Goal: Information Seeking & Learning: Learn about a topic

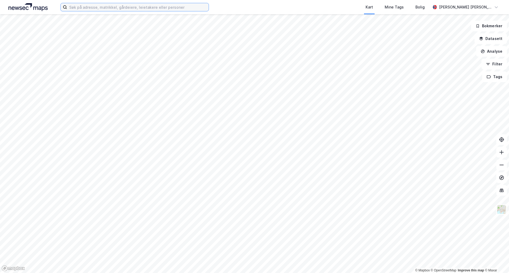
click at [109, 9] on input at bounding box center [138, 7] width 142 height 8
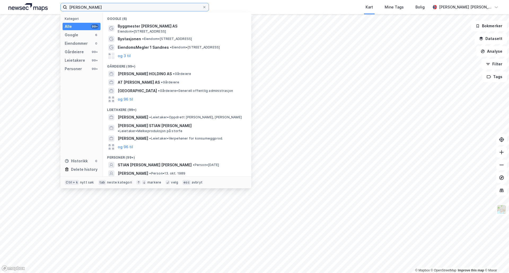
drag, startPoint x: 123, startPoint y: 11, endPoint x: 100, endPoint y: 8, distance: 23.7
click at [100, 8] on input "[PERSON_NAME]" at bounding box center [134, 7] width 135 height 8
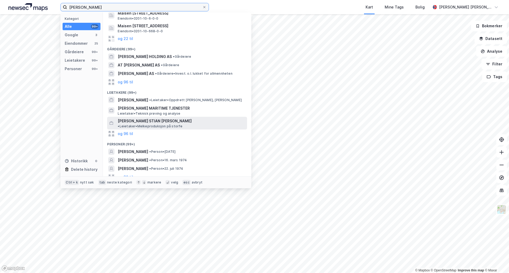
scroll to position [62, 0]
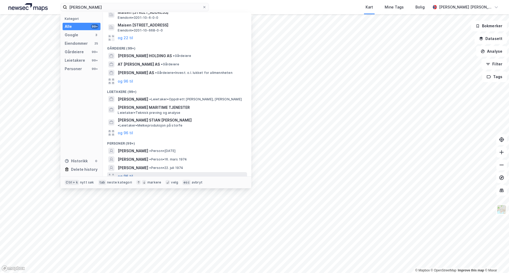
click at [130, 173] on button "og 96 til" at bounding box center [125, 176] width 15 height 6
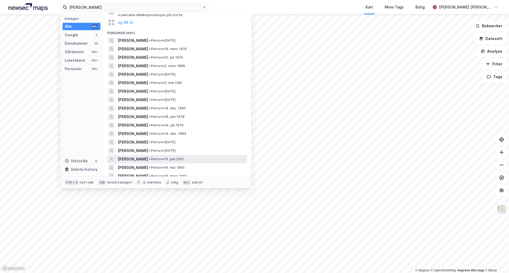
scroll to position [194, 0]
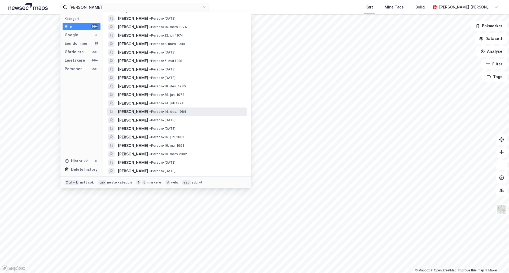
click at [165, 110] on span "• Person • 14. des. 1984" at bounding box center [167, 112] width 37 height 4
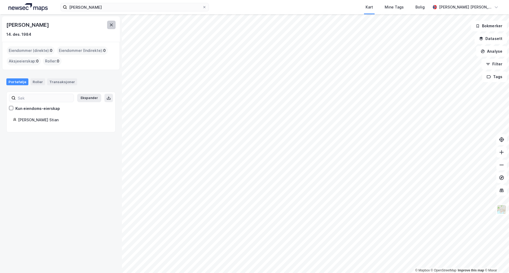
click at [113, 23] on icon at bounding box center [111, 25] width 4 height 4
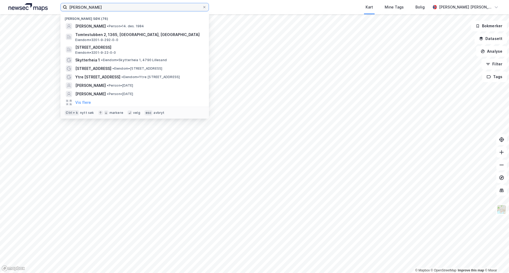
click at [105, 8] on input "[PERSON_NAME]" at bounding box center [134, 7] width 135 height 8
drag, startPoint x: 114, startPoint y: 7, endPoint x: 60, endPoint y: 1, distance: 53.4
click at [60, 1] on div "[PERSON_NAME] søk (76) [PERSON_NAME] • Person • 14. des. 1984 Tomtestubben 2, 1…" at bounding box center [254, 7] width 509 height 14
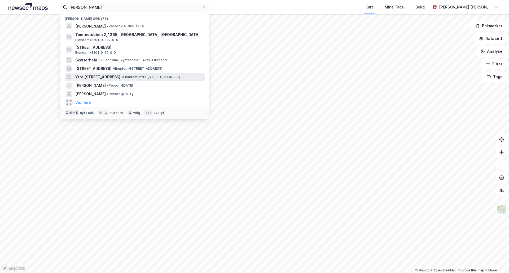
click at [106, 75] on span "Ytre [STREET_ADDRESS]" at bounding box center [97, 77] width 45 height 6
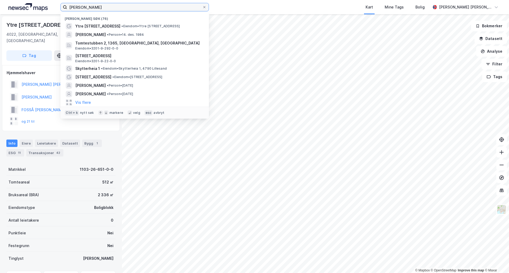
drag, startPoint x: 106, startPoint y: 8, endPoint x: 45, endPoint y: 10, distance: 61.0
click at [45, 10] on div "[PERSON_NAME] søk (76) Ytre Eiganesveien 13 • Eiendom • [STREET_ADDRESS] [PERSO…" at bounding box center [254, 7] width 509 height 14
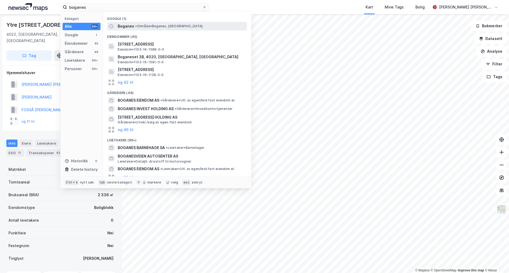
click at [156, 26] on span "• Område • [GEOGRAPHIC_DATA], [GEOGRAPHIC_DATA]" at bounding box center [168, 26] width 67 height 4
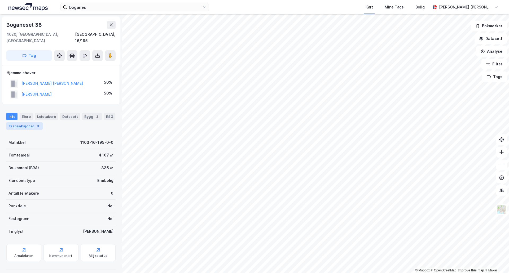
click at [24, 123] on div "Transaksjoner 3" at bounding box center [24, 126] width 36 height 7
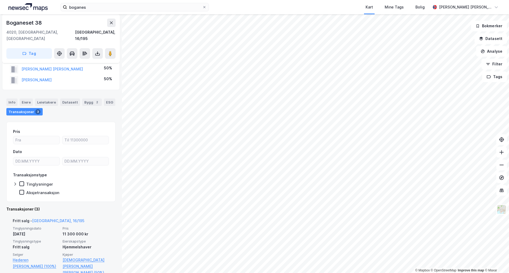
scroll to position [27, 0]
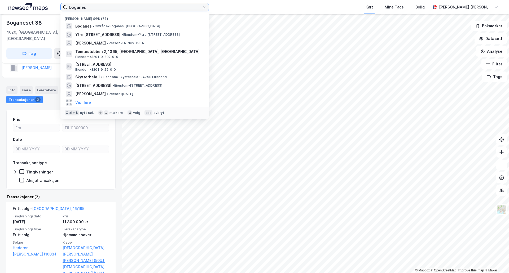
click at [101, 7] on input "boganes" at bounding box center [134, 7] width 135 height 8
drag, startPoint x: 106, startPoint y: 6, endPoint x: 60, endPoint y: 3, distance: 45.7
click at [60, 3] on div "boganes Nylige søk (77) Boganes • Område • [GEOGRAPHIC_DATA], [STREET_ADDRESS] …" at bounding box center [254, 7] width 509 height 14
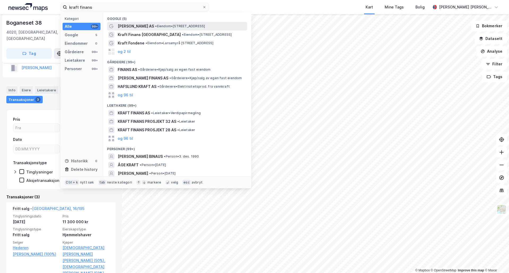
click at [145, 25] on span "[PERSON_NAME] AS" at bounding box center [136, 26] width 36 height 6
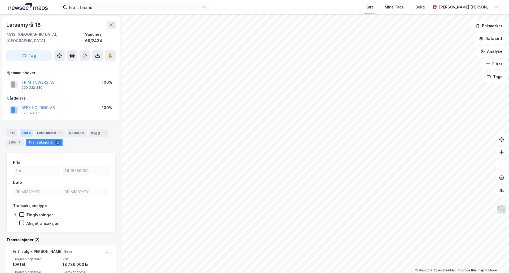
click at [22, 129] on div "Eiere" at bounding box center [26, 132] width 13 height 7
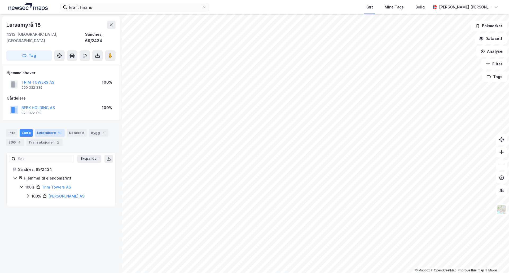
click at [44, 129] on div "Leietakere 16" at bounding box center [50, 132] width 30 height 7
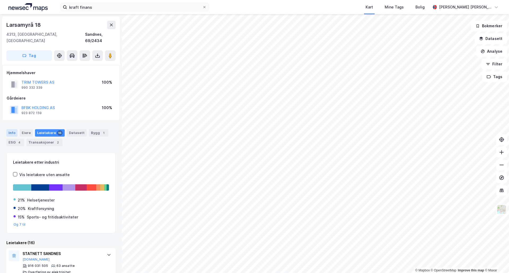
click at [15, 129] on div "Info" at bounding box center [11, 132] width 11 height 7
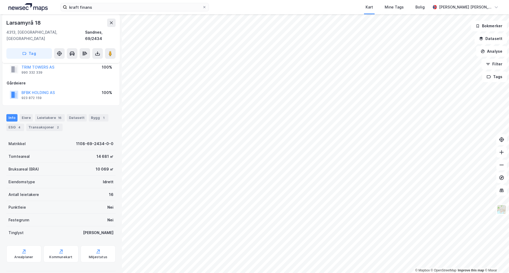
scroll to position [15, 0]
click at [27, 114] on div "Eiere" at bounding box center [26, 117] width 13 height 7
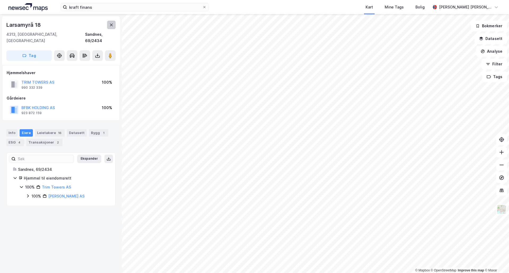
click at [112, 23] on icon at bounding box center [111, 25] width 4 height 4
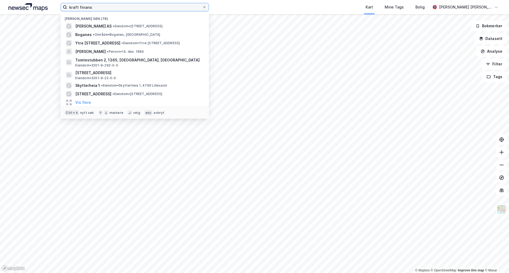
drag, startPoint x: 111, startPoint y: 7, endPoint x: 54, endPoint y: 7, distance: 56.8
click at [54, 7] on div "kraft finans Nylige søk (78) [PERSON_NAME] AS • Eiendom • [STREET_ADDRESS] Boga…" at bounding box center [254, 7] width 509 height 14
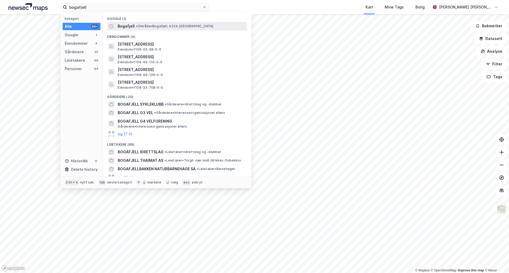
click at [149, 25] on span "• Område • [GEOGRAPHIC_DATA], 4324 [GEOGRAPHIC_DATA]" at bounding box center [174, 26] width 77 height 4
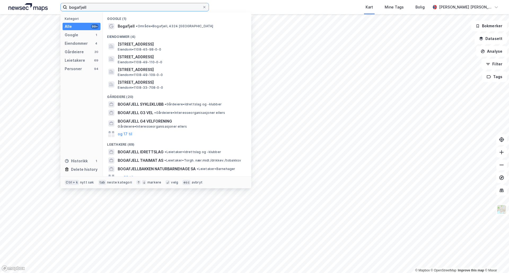
click at [125, 6] on input "bogafjell" at bounding box center [134, 7] width 135 height 8
drag, startPoint x: 127, startPoint y: 7, endPoint x: 35, endPoint y: 3, distance: 92.2
click at [35, 3] on div "bogafjell Kategori Alle 99+ Google 1 Eiendommer 4 Gårdeiere 20 Leietakere 69 Pe…" at bounding box center [254, 7] width 509 height 14
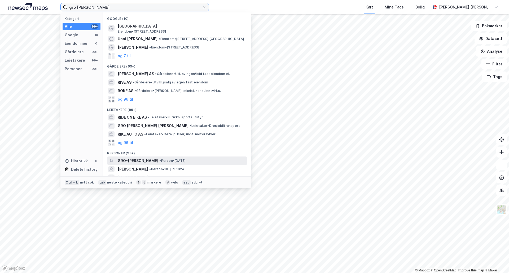
type input "gro [PERSON_NAME]"
click at [156, 159] on span "GRO-[PERSON_NAME]" at bounding box center [138, 161] width 41 height 6
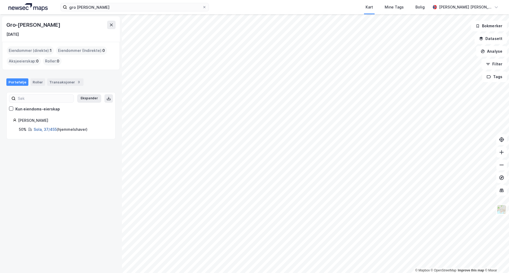
click at [46, 129] on link "Sola, 37/455" at bounding box center [45, 129] width 23 height 5
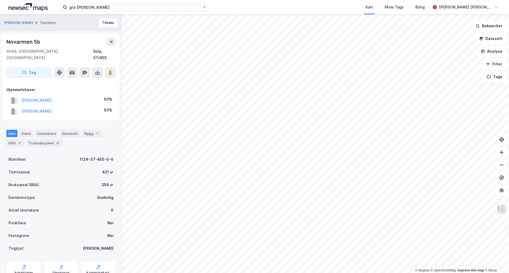
scroll to position [15, 0]
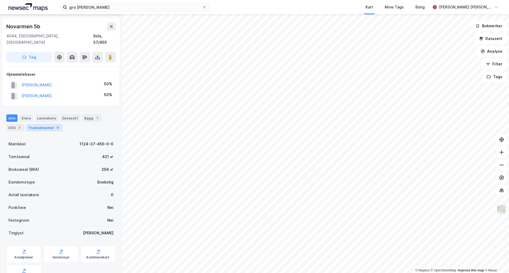
click at [45, 124] on div "Transaksjoner 6" at bounding box center [44, 127] width 36 height 7
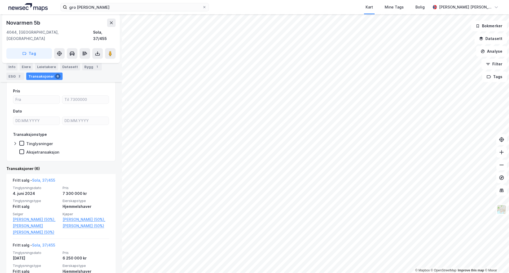
scroll to position [53, 0]
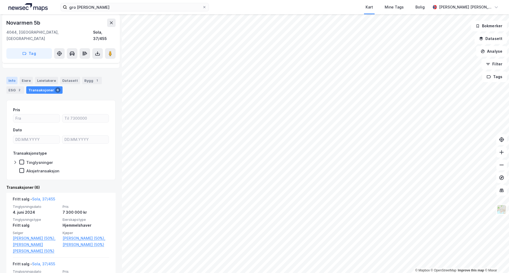
click at [13, 77] on div "Info" at bounding box center [11, 80] width 11 height 7
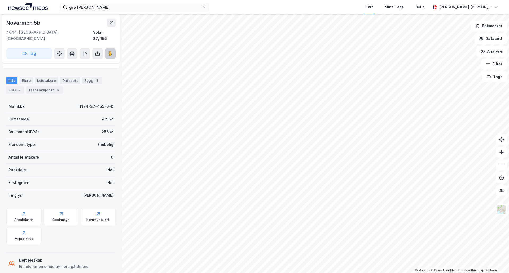
click at [112, 51] on image at bounding box center [110, 53] width 3 height 5
drag, startPoint x: 43, startPoint y: 22, endPoint x: 3, endPoint y: 20, distance: 40.4
click at [3, 20] on div "[STREET_ADDRESS]" at bounding box center [61, 38] width 118 height 49
copy div "Novarmen 5b"
